Goal: Find specific page/section: Find specific page/section

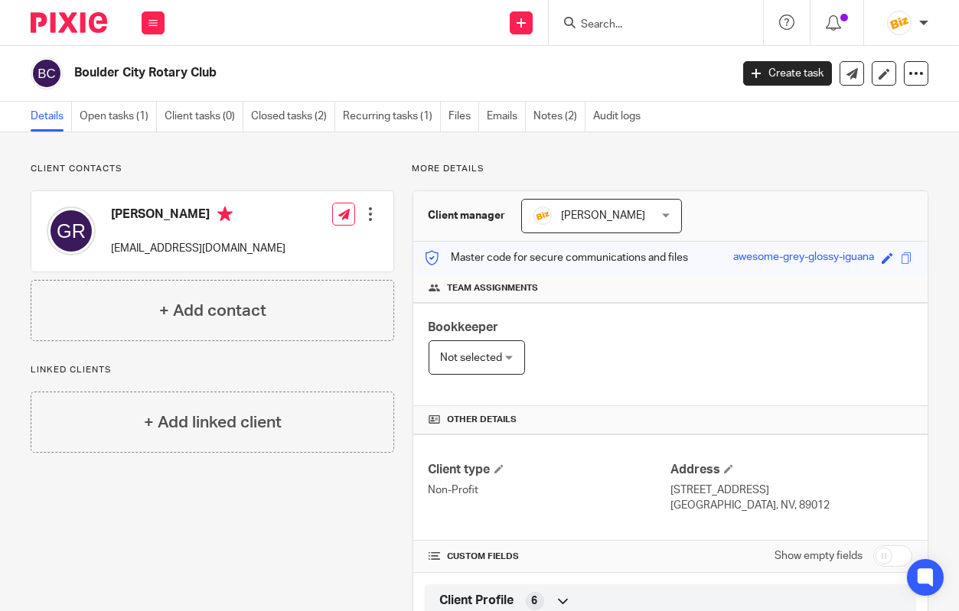
drag, startPoint x: 0, startPoint y: 0, endPoint x: 590, endPoint y: 18, distance: 590.2
click at [590, 18] on input "Search" at bounding box center [648, 25] width 138 height 14
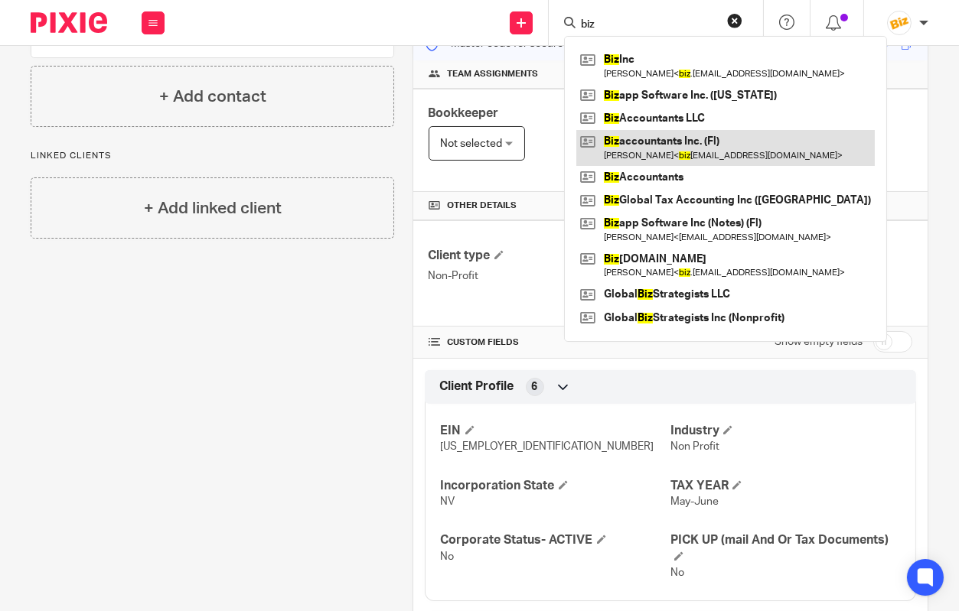
type input "biz"
click at [632, 143] on link at bounding box center [725, 147] width 298 height 35
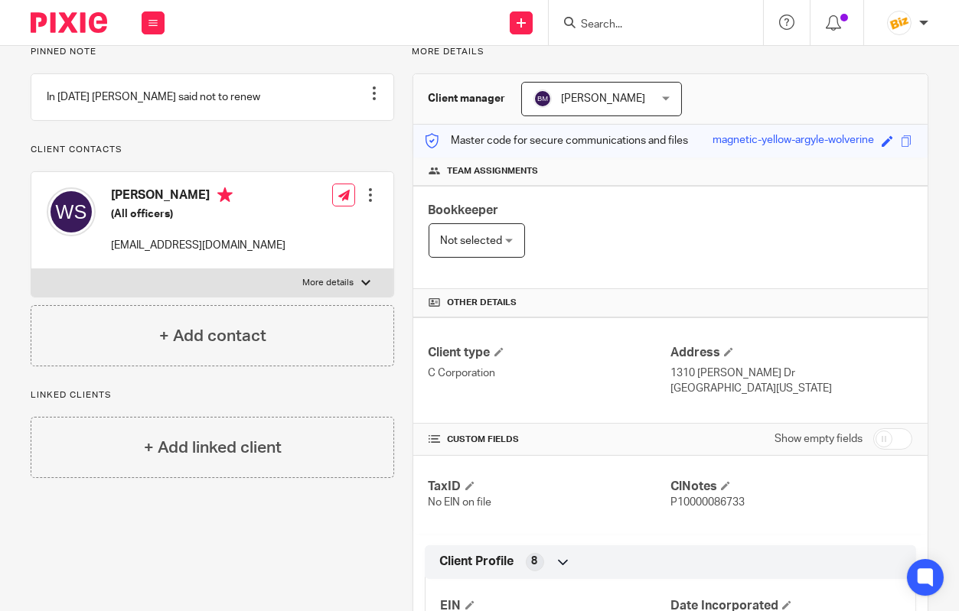
scroll to position [143, 0]
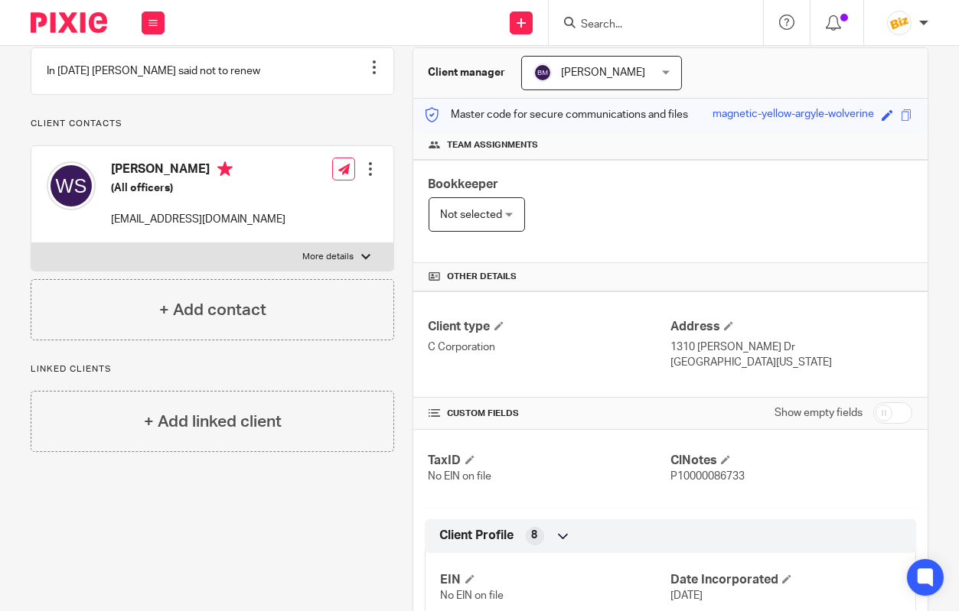
click at [877, 66] on div "Client manager Bradley Mayes Bradley Mayes Anna McDaniel Bill Stocker Billing I…" at bounding box center [670, 73] width 514 height 50
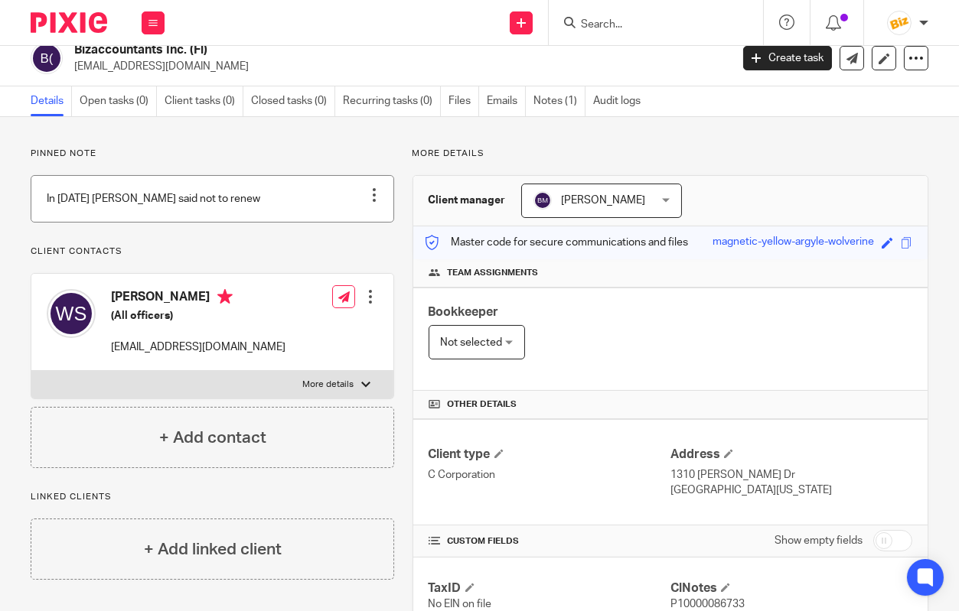
scroll to position [0, 0]
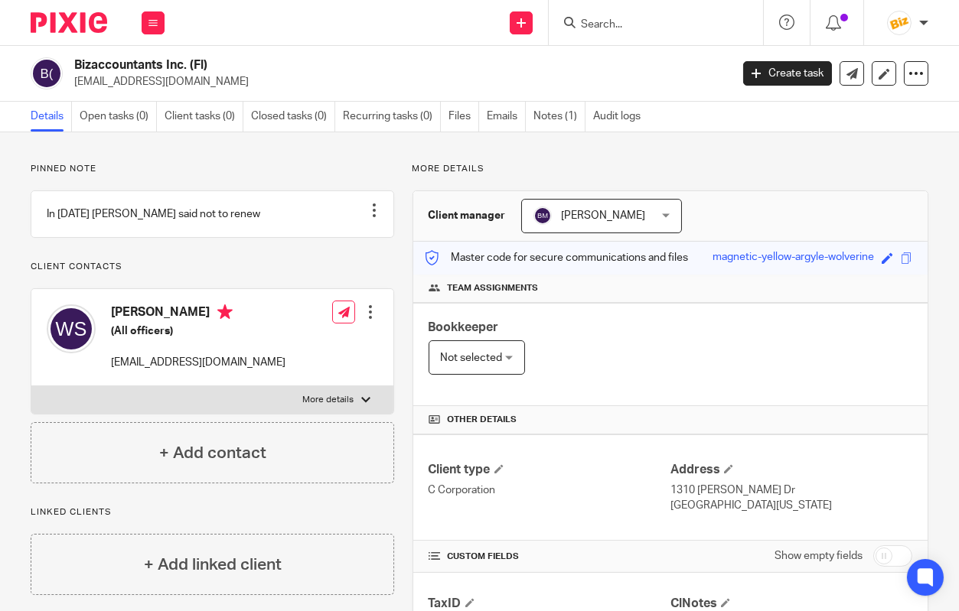
click at [361, 160] on div "Pinned note In 2025 Walter said not to renew Unpin note Edit note Client contac…" at bounding box center [479, 584] width 959 height 904
click at [89, 21] on img at bounding box center [69, 22] width 77 height 21
